Goal: Find specific page/section: Find specific page/section

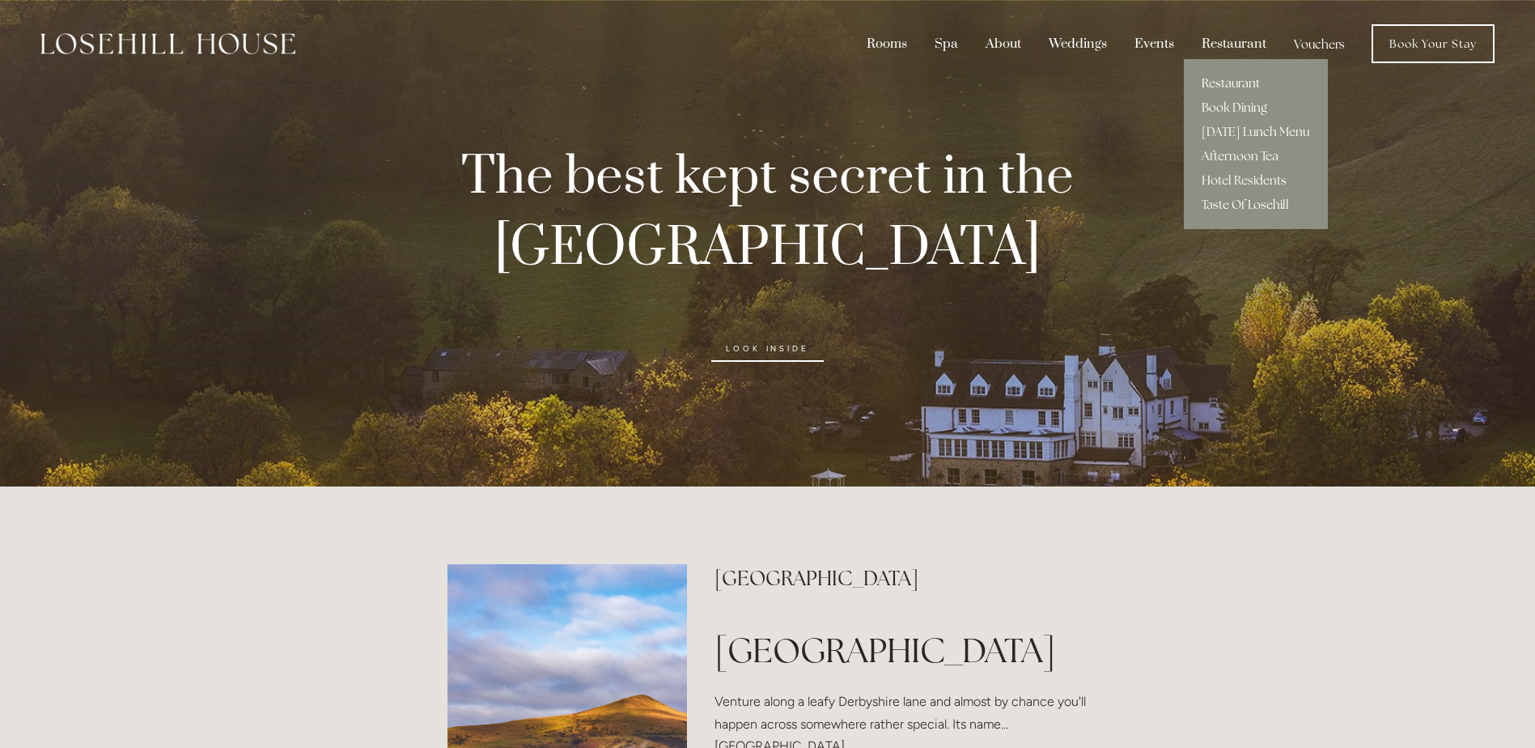
click at [1206, 78] on link "Restaurant" at bounding box center [1256, 83] width 144 height 24
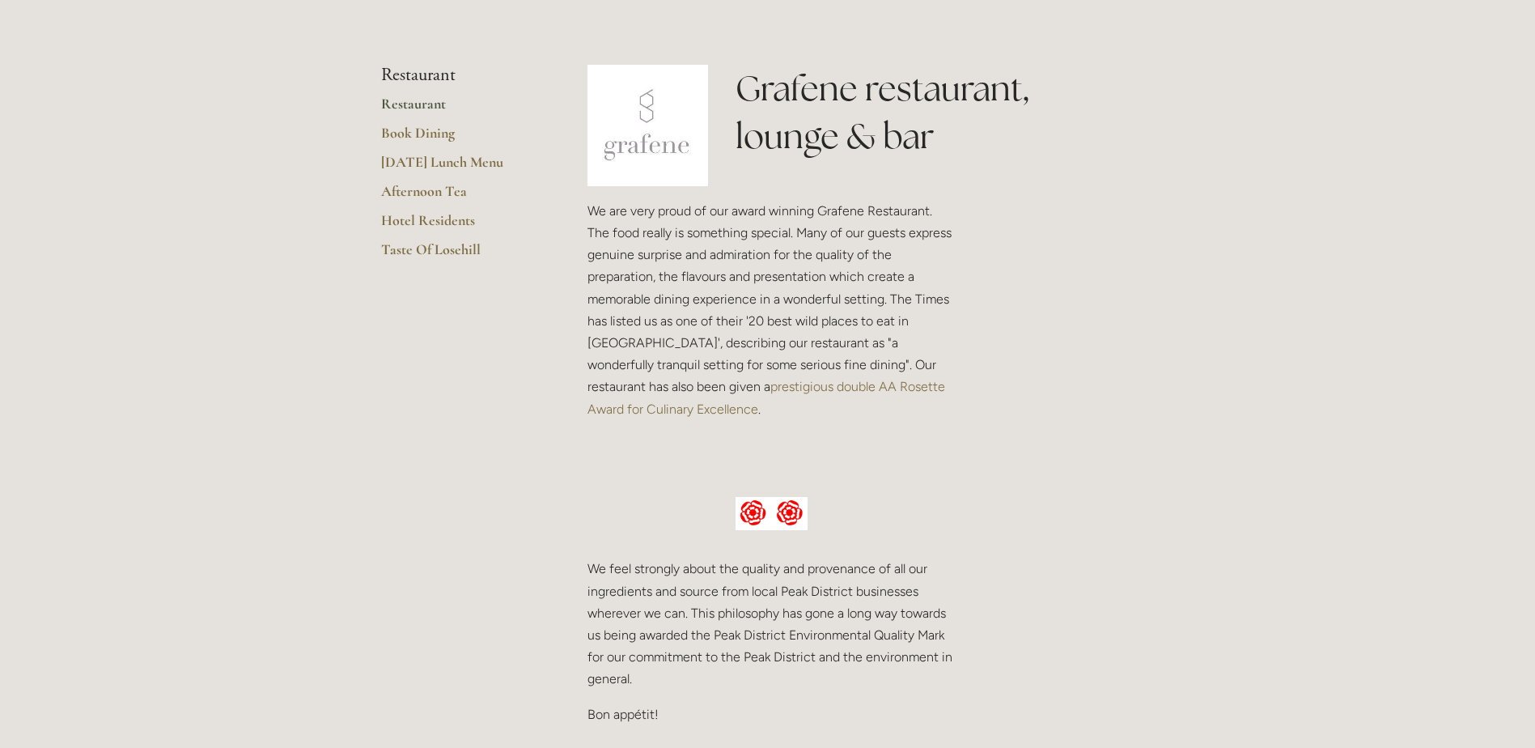
scroll to position [325, 0]
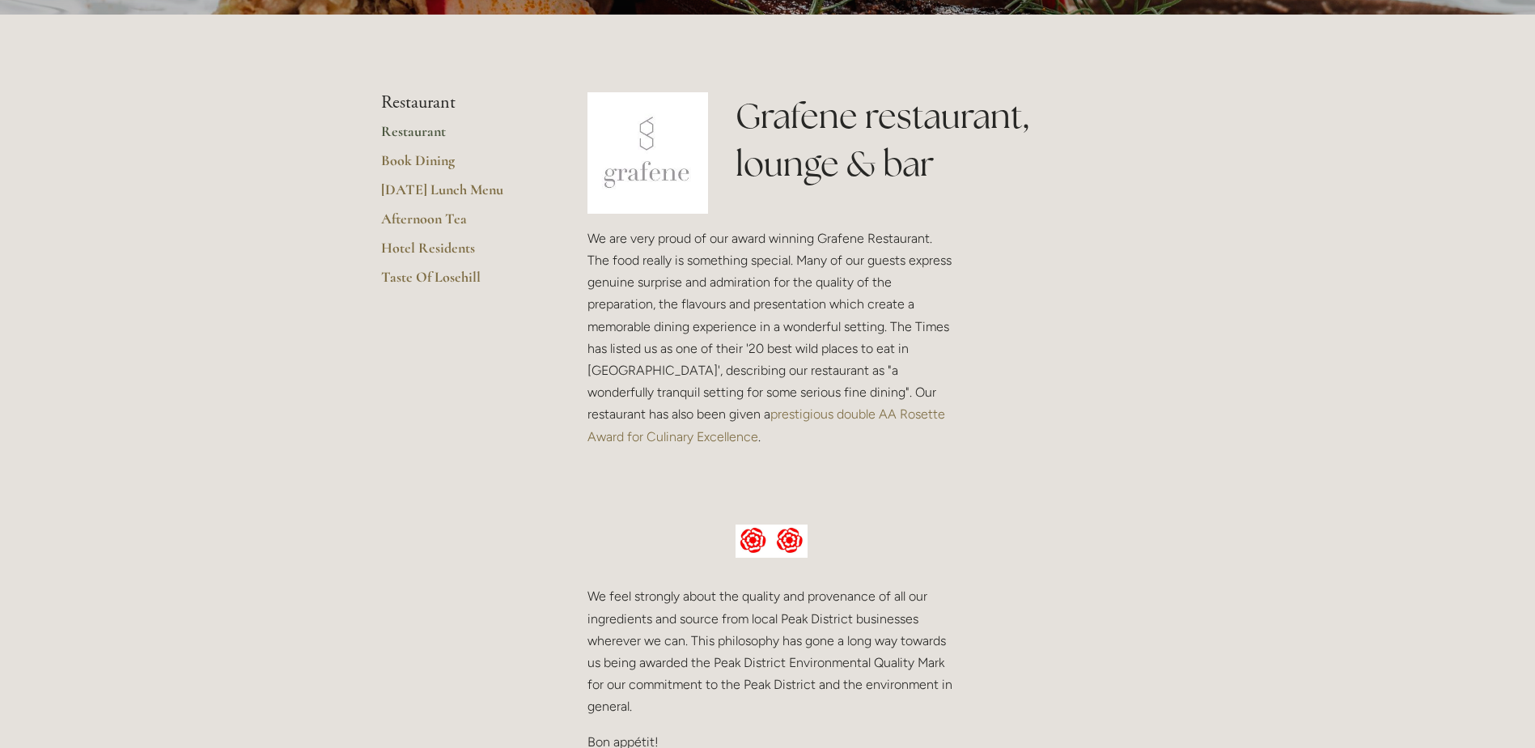
click at [409, 135] on link "Restaurant" at bounding box center [458, 136] width 155 height 29
